Goal: Check status: Check status

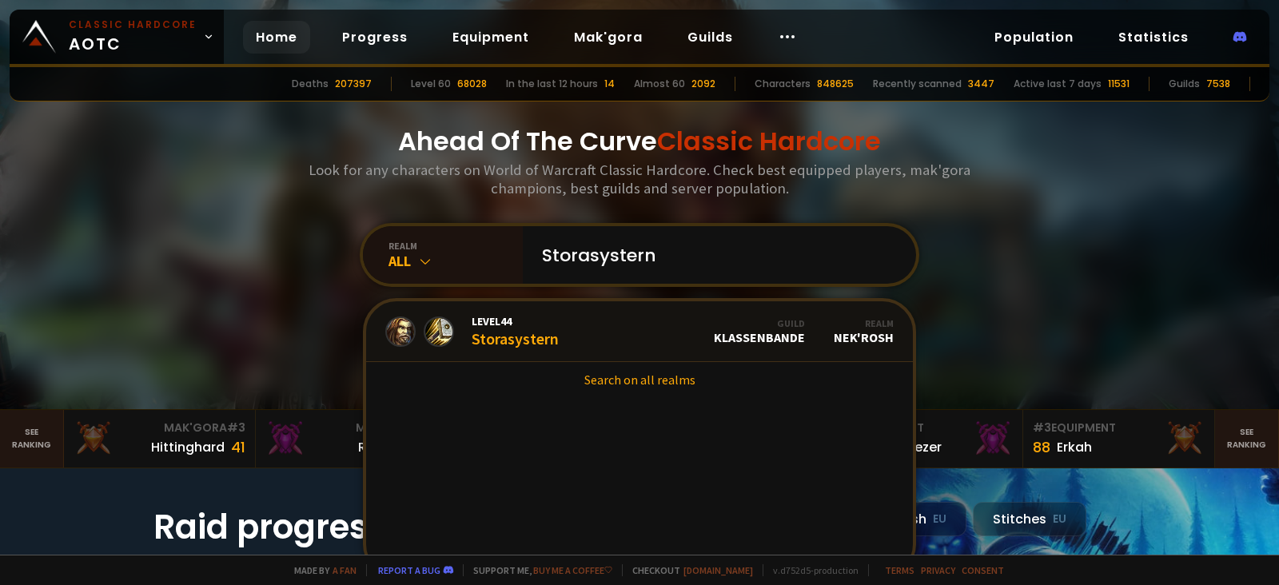
type input "Storasystern"
click at [462, 298] on div "Level 44 Storasystern Guild Klassenbande Realm Nek'Rosh Search on all realms" at bounding box center [639, 438] width 553 height 280
click at [462, 301] on link "Level 44 Storasystern Guild Klassenbande Realm Nek'Rosh" at bounding box center [639, 331] width 547 height 61
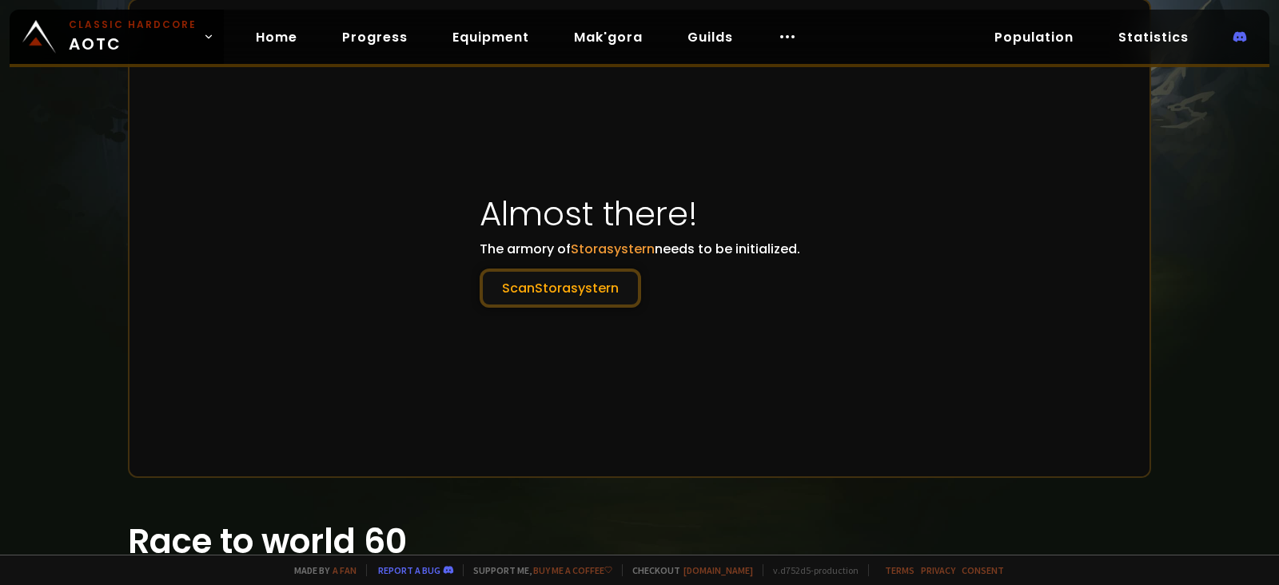
scroll to position [287, 0]
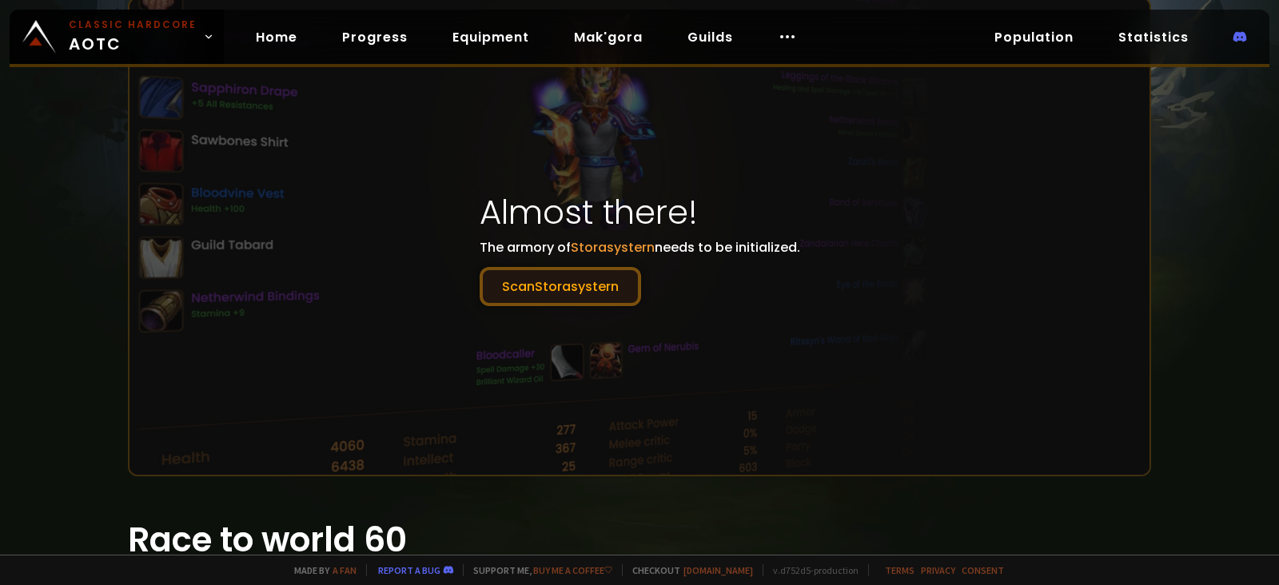
click at [546, 273] on button "Scan Storasystern" at bounding box center [560, 286] width 161 height 39
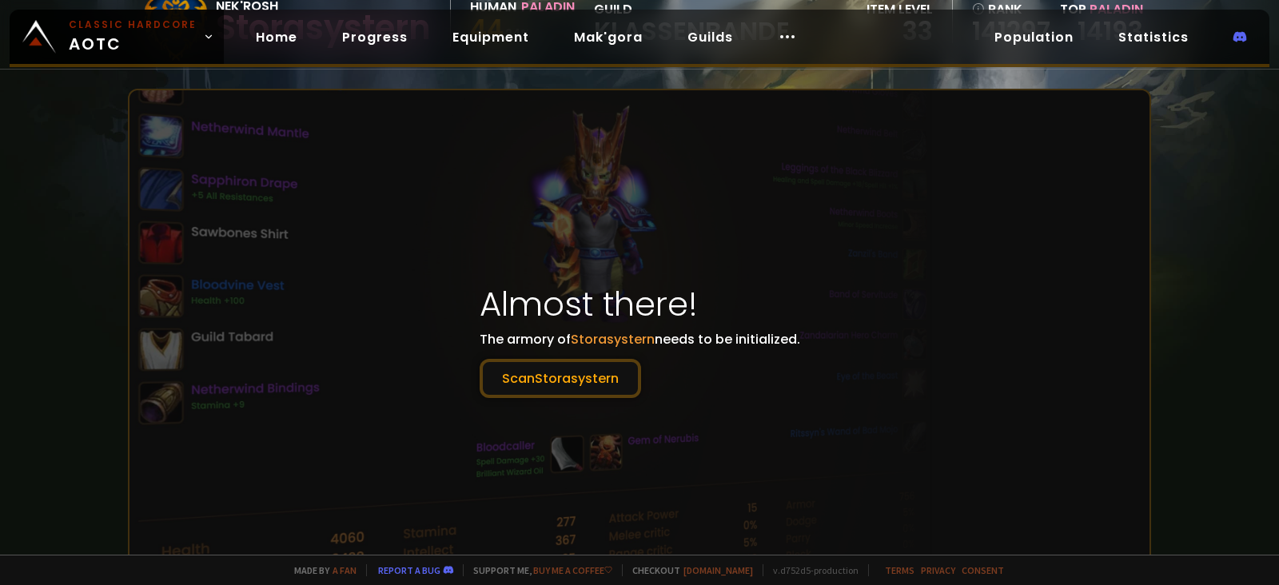
scroll to position [194, 0]
click at [580, 372] on button "Scan Storasystern" at bounding box center [560, 379] width 161 height 39
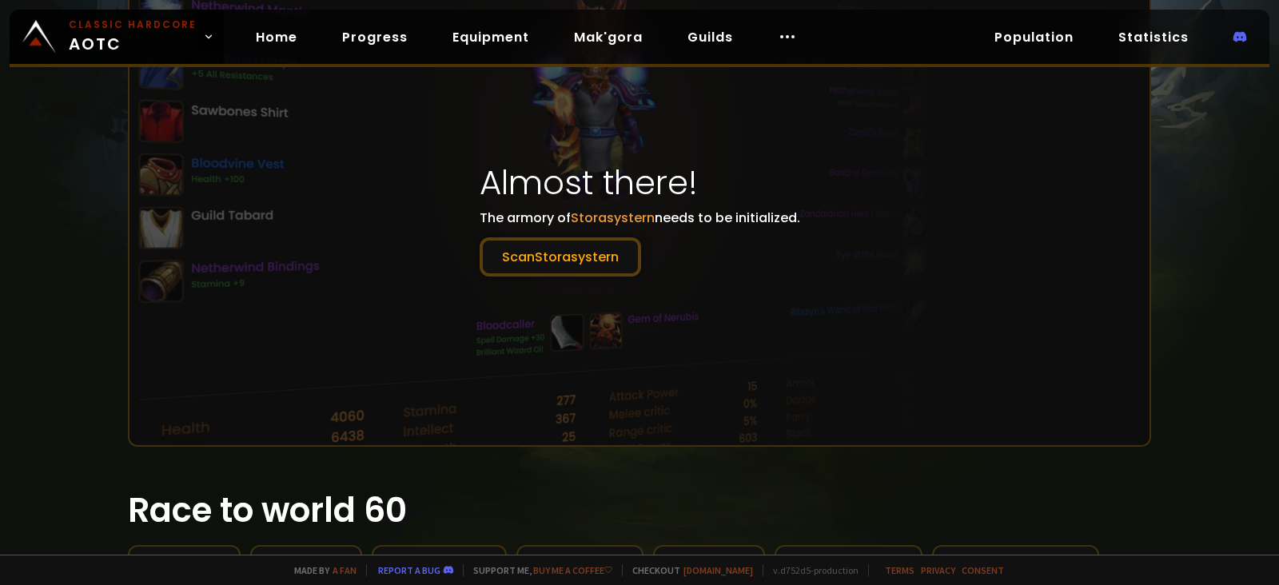
scroll to position [323, 0]
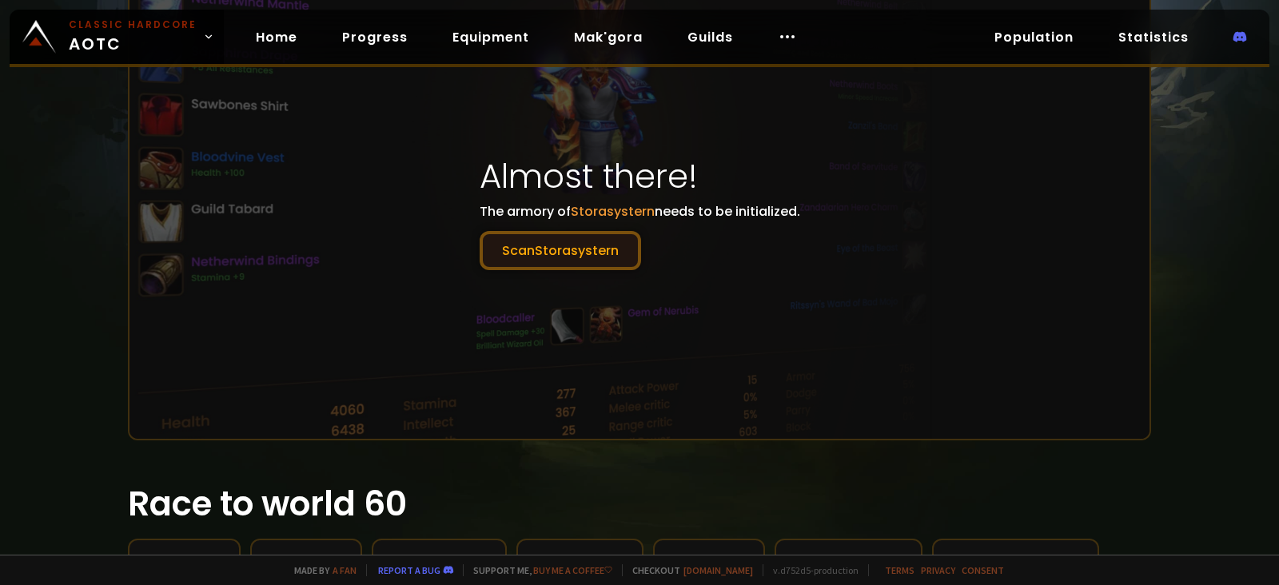
click at [540, 232] on button "Scan Storasystern" at bounding box center [560, 250] width 161 height 39
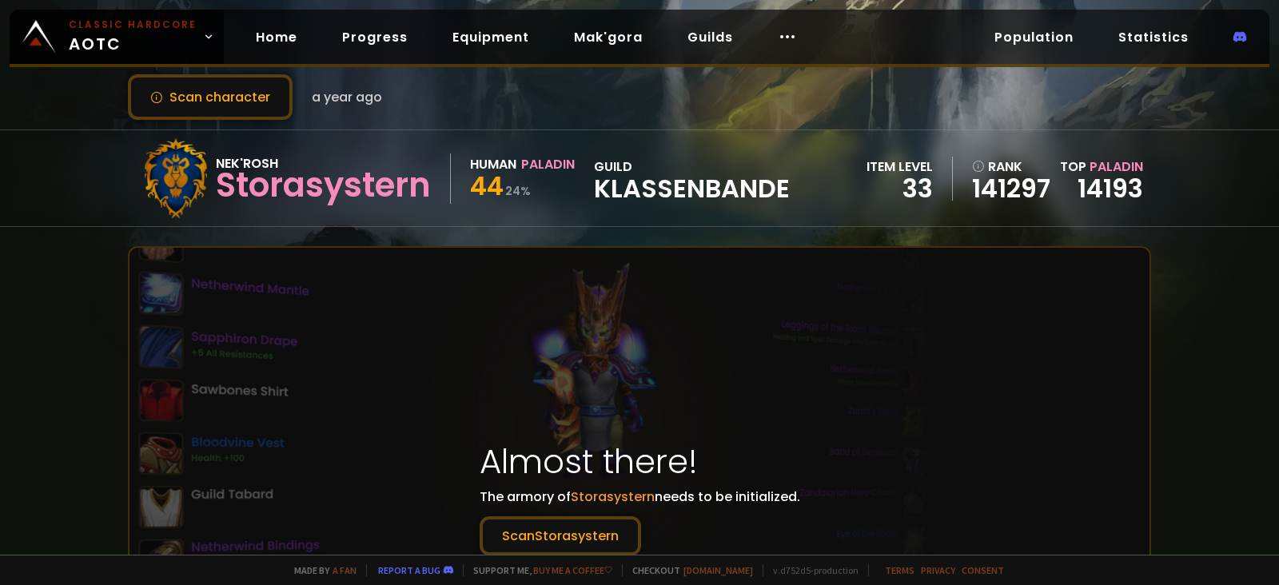
scroll to position [0, 0]
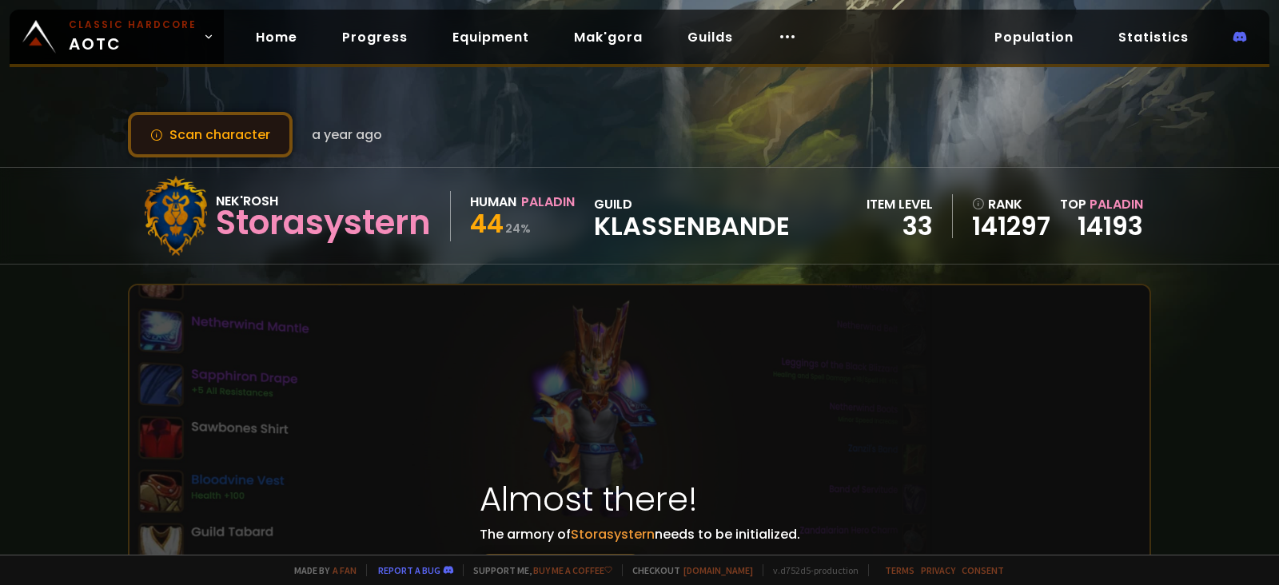
click at [244, 133] on button "Scan character" at bounding box center [210, 135] width 165 height 46
